Goal: Transaction & Acquisition: Purchase product/service

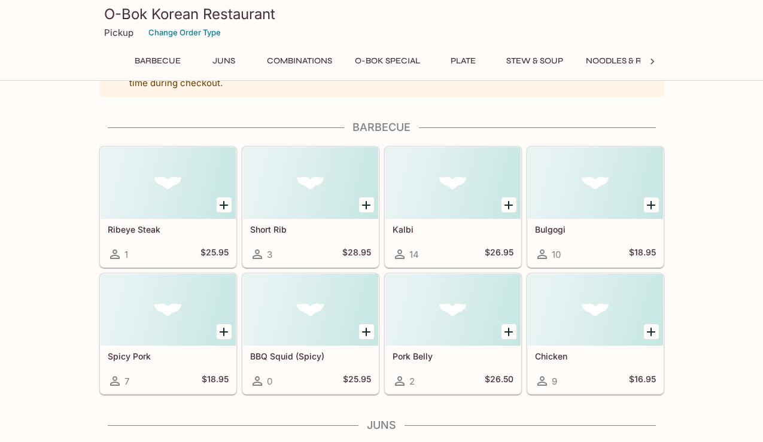
scroll to position [54, 0]
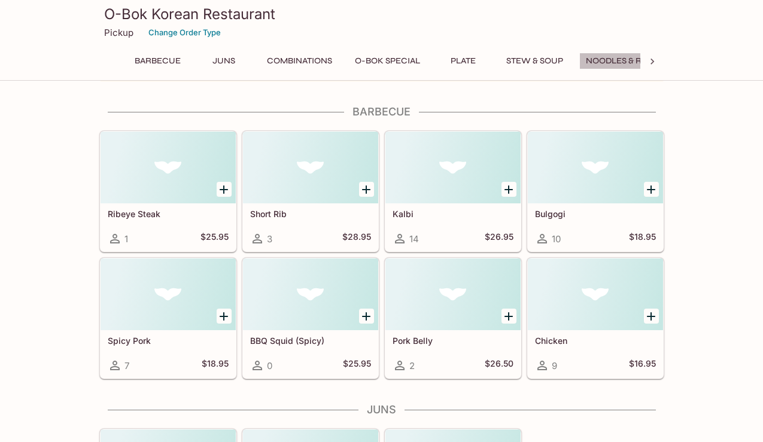
click at [623, 56] on button "Noodles & Rice" at bounding box center [620, 61] width 83 height 17
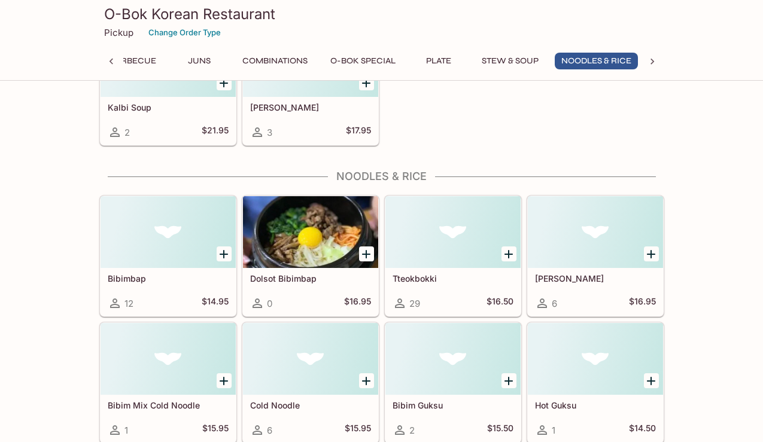
scroll to position [1719, 0]
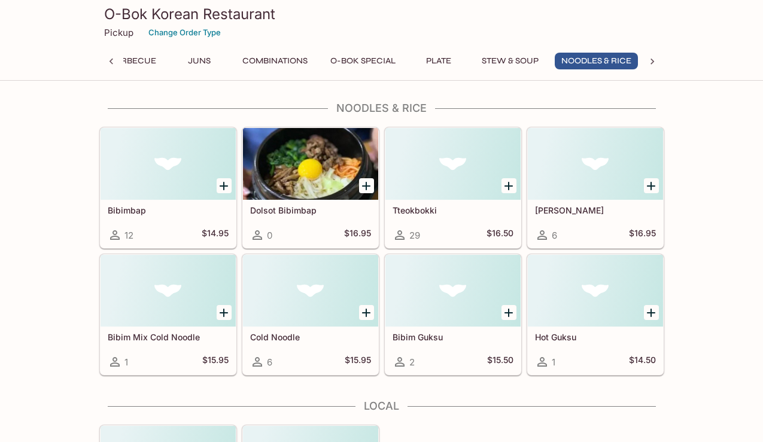
click at [319, 307] on div at bounding box center [310, 291] width 135 height 72
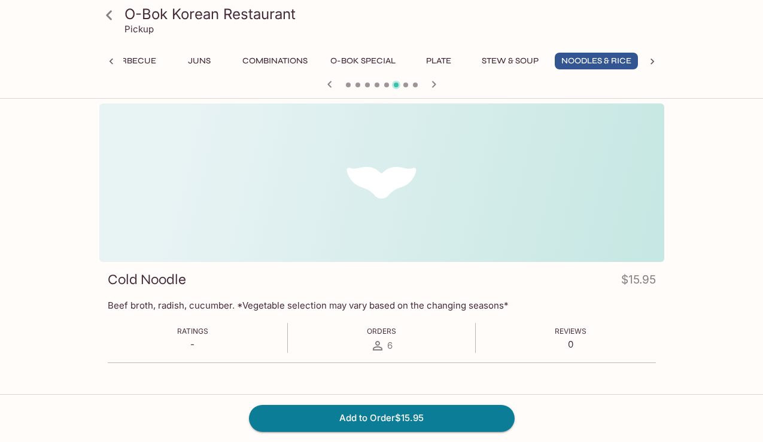
click at [432, 84] on icon "button" at bounding box center [434, 84] width 14 height 14
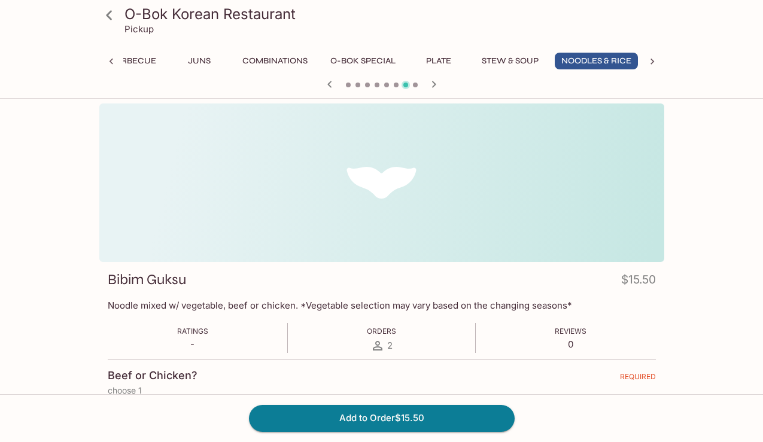
click at [378, 58] on button "O-BOK Special" at bounding box center [363, 61] width 78 height 17
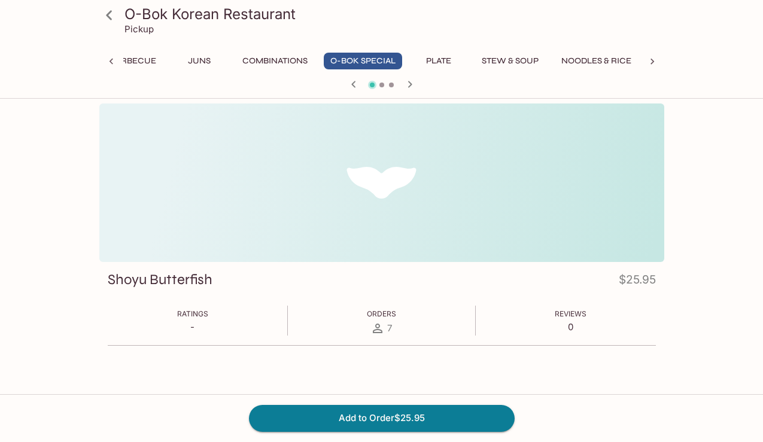
click at [287, 71] on div "Barbecue Juns Combinations O-BOK Special Plate Stew & Soup Noodles & Rice Local…" at bounding box center [381, 65] width 517 height 24
click at [286, 63] on button "Combinations" at bounding box center [275, 61] width 78 height 17
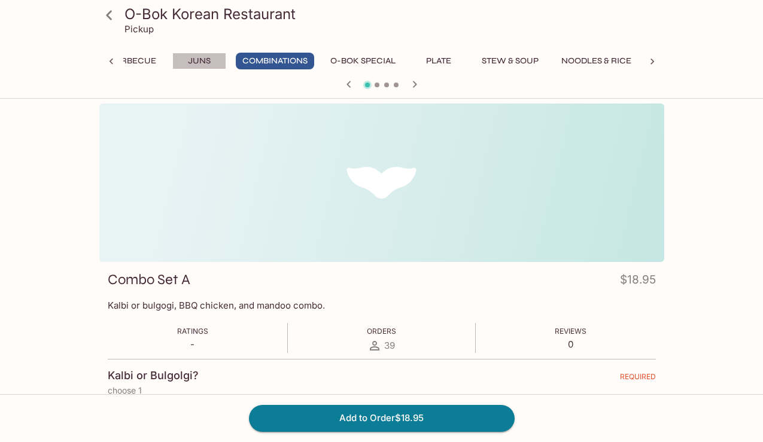
click at [211, 57] on button "Juns" at bounding box center [199, 61] width 54 height 17
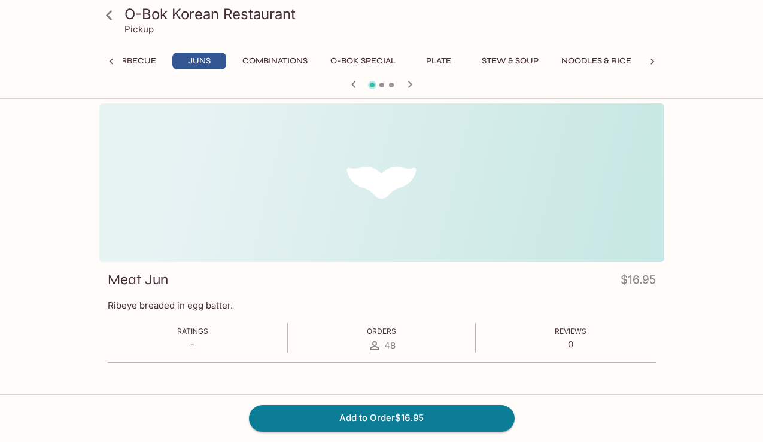
click at [123, 56] on button "Barbecue" at bounding box center [133, 61] width 59 height 17
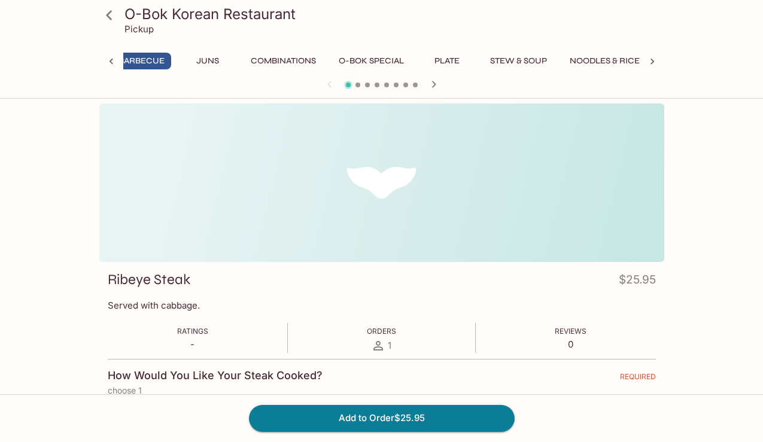
scroll to position [0, 5]
